Goal: Navigation & Orientation: Find specific page/section

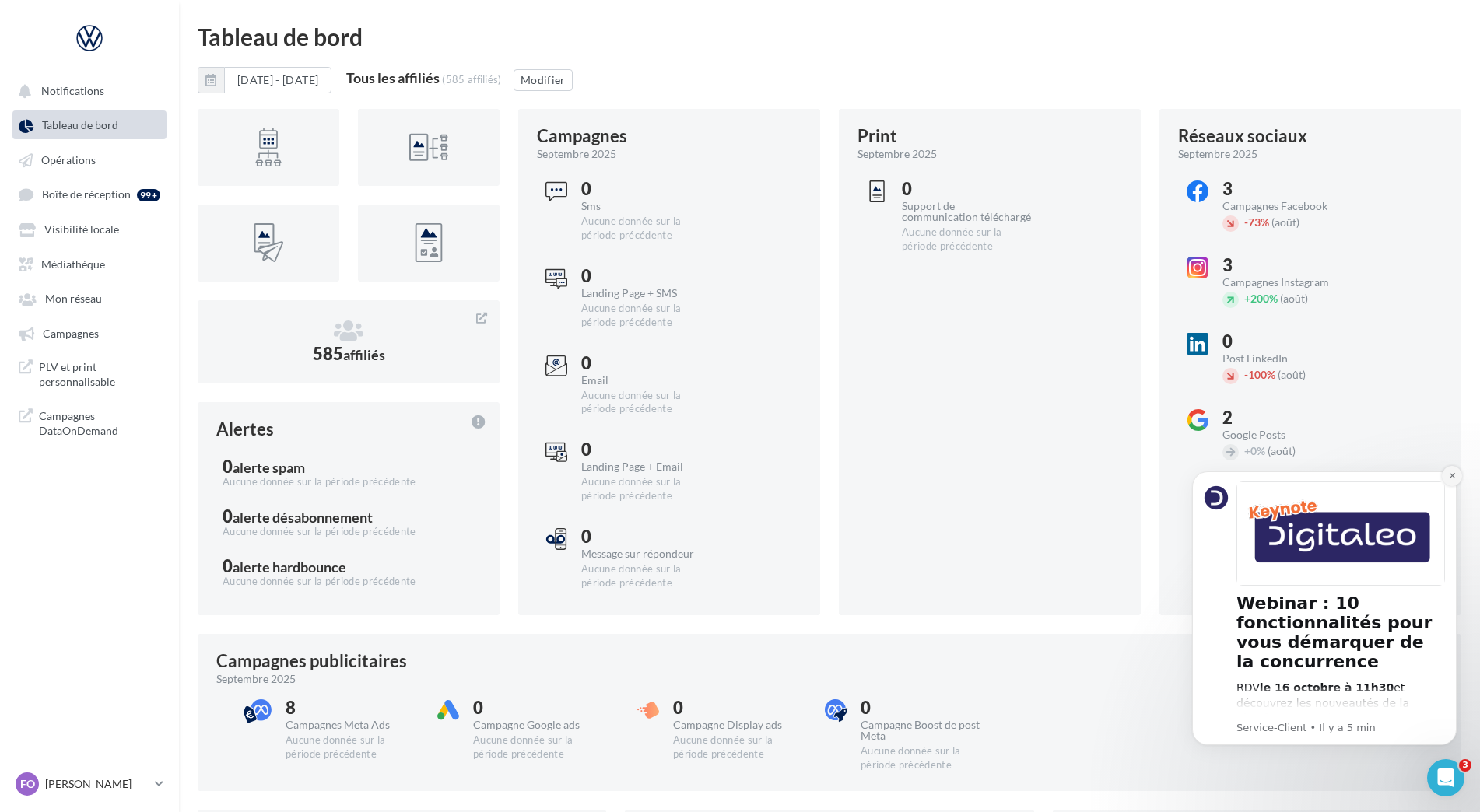
click at [1448, 470] on button "Dismiss notification" at bounding box center [1451, 475] width 20 height 20
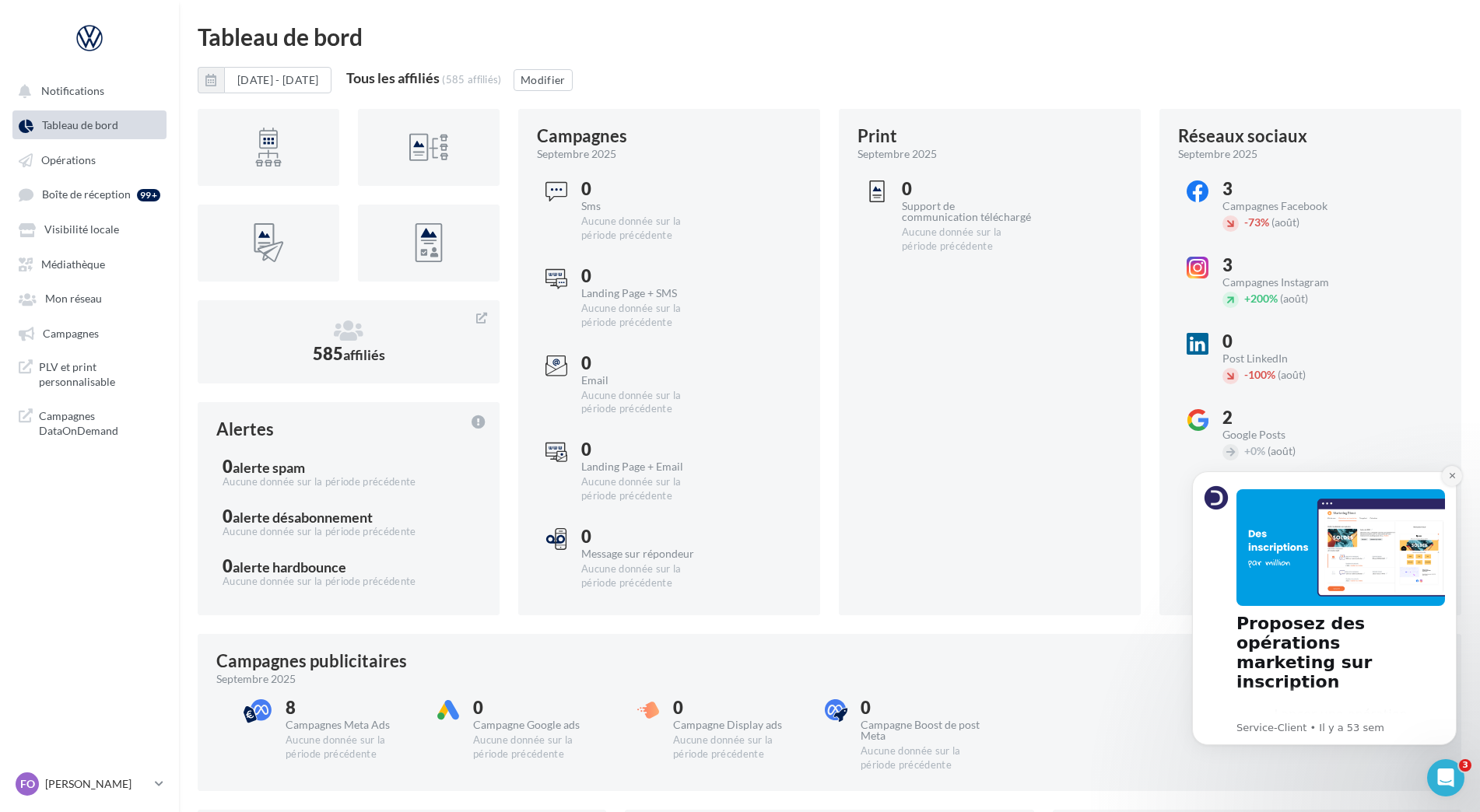
click at [1455, 480] on button "Dismiss notification" at bounding box center [1451, 475] width 20 height 20
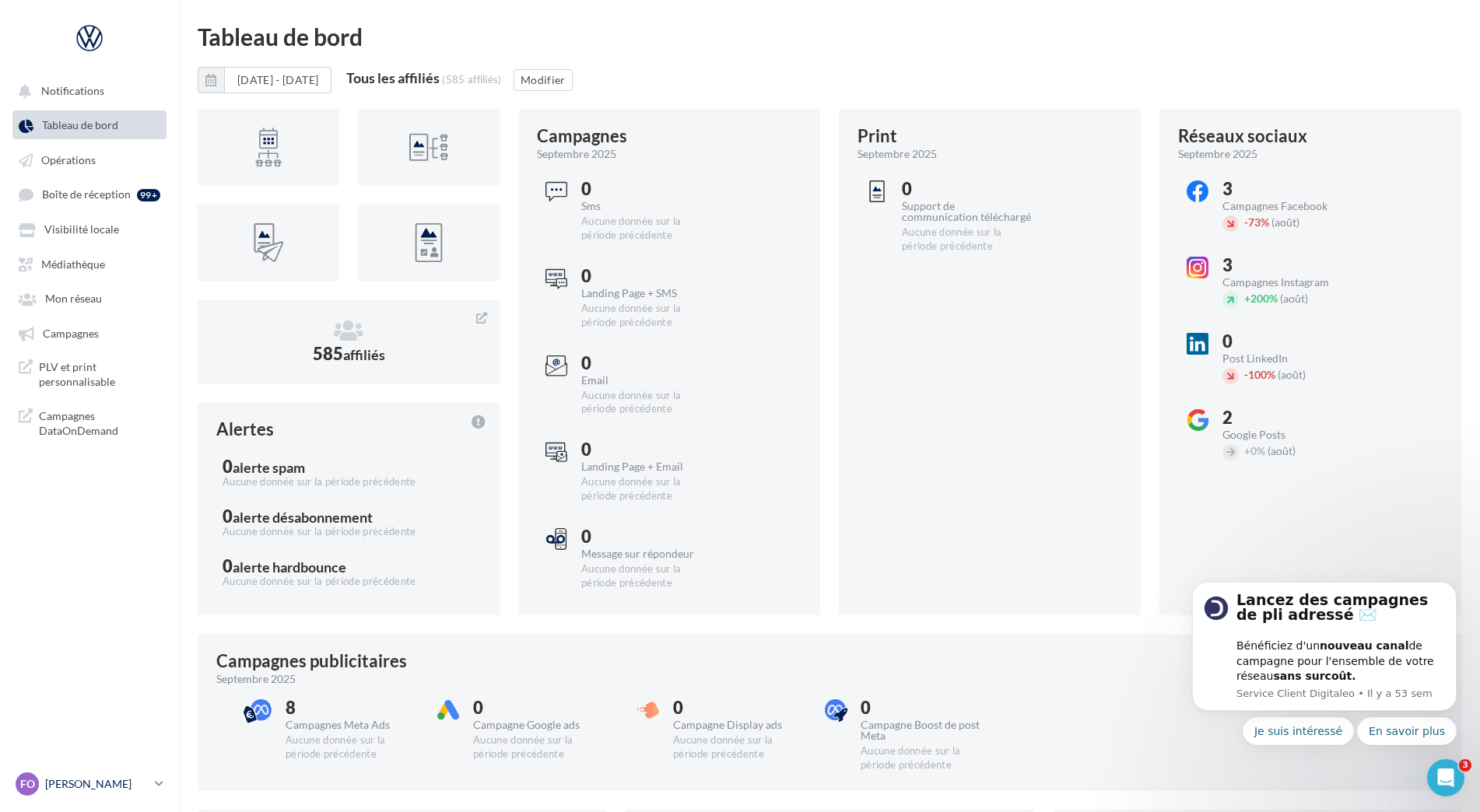
click at [73, 786] on p "[PERSON_NAME]" at bounding box center [97, 784] width 103 height 16
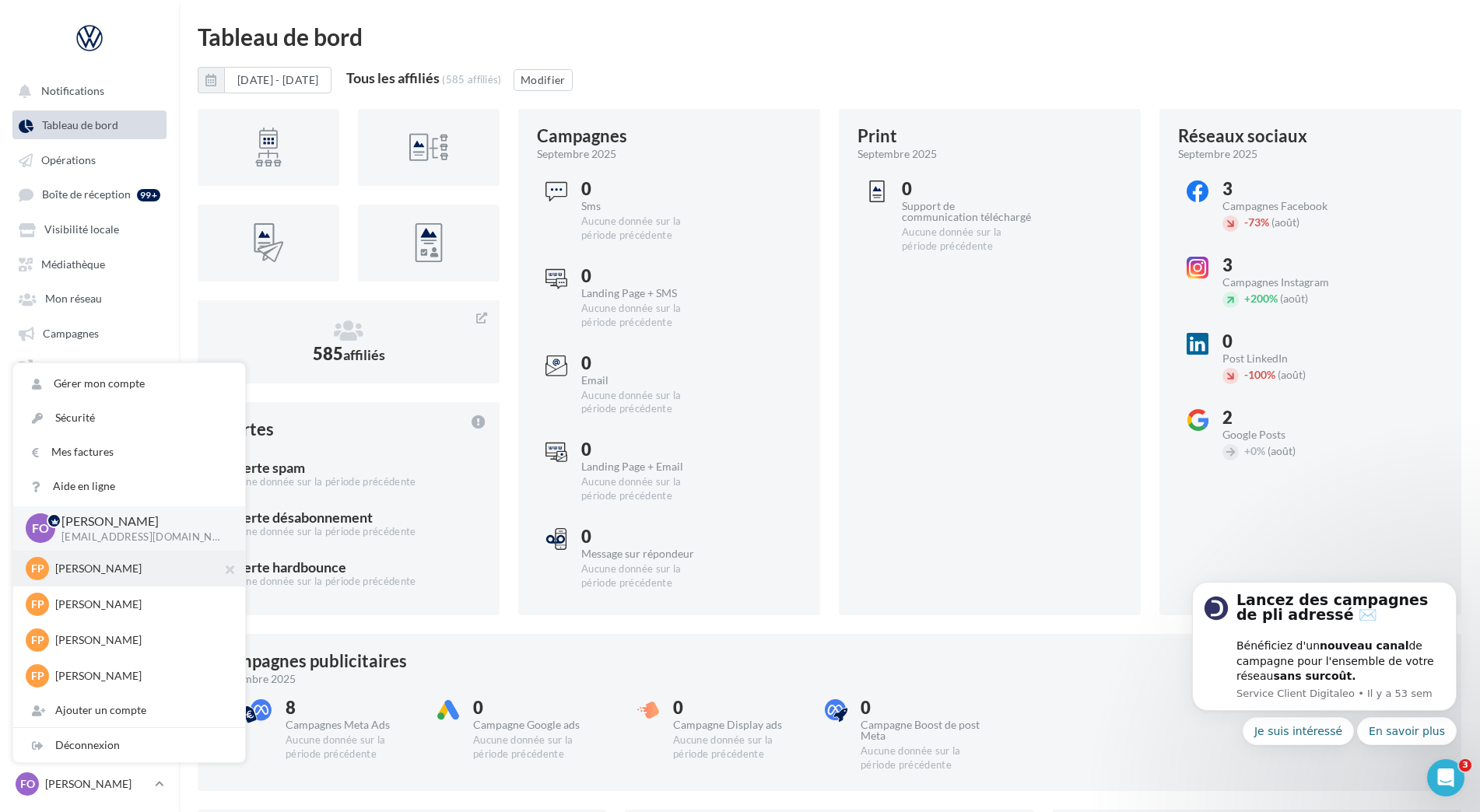
click at [109, 570] on p "[PERSON_NAME]" at bounding box center [141, 569] width 172 height 16
